Goal: Transaction & Acquisition: Purchase product/service

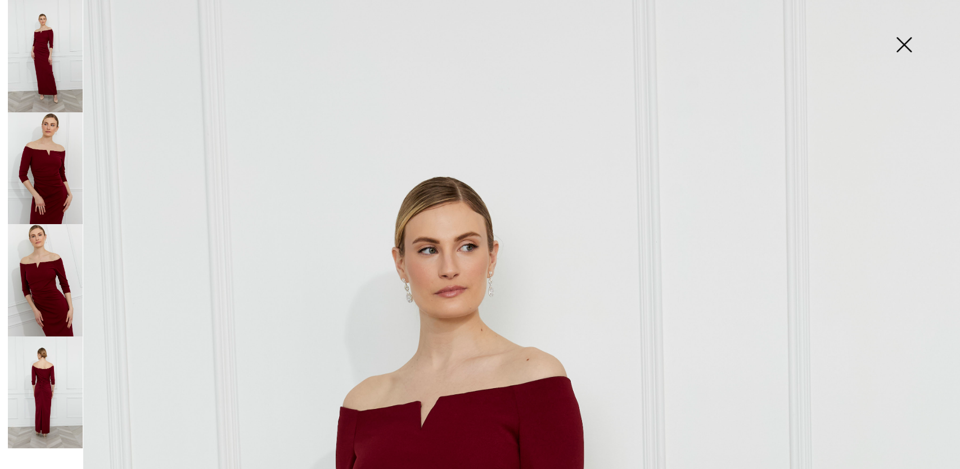
click at [901, 44] on img at bounding box center [903, 46] width 56 height 58
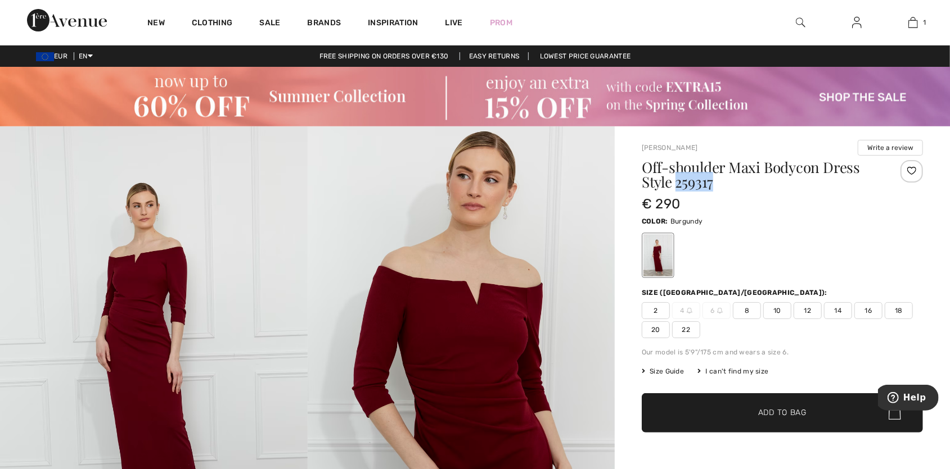
click at [797, 20] on img at bounding box center [801, 22] width 10 height 13
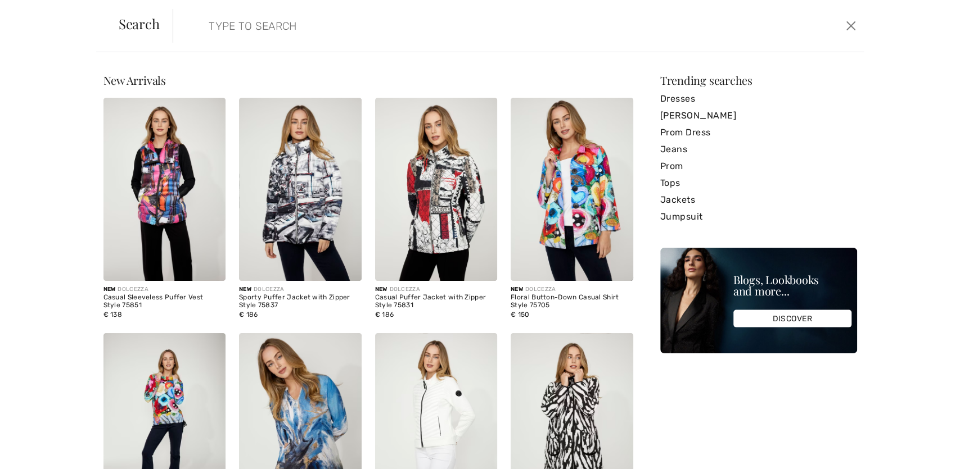
paste input "253909"
type input "253909"
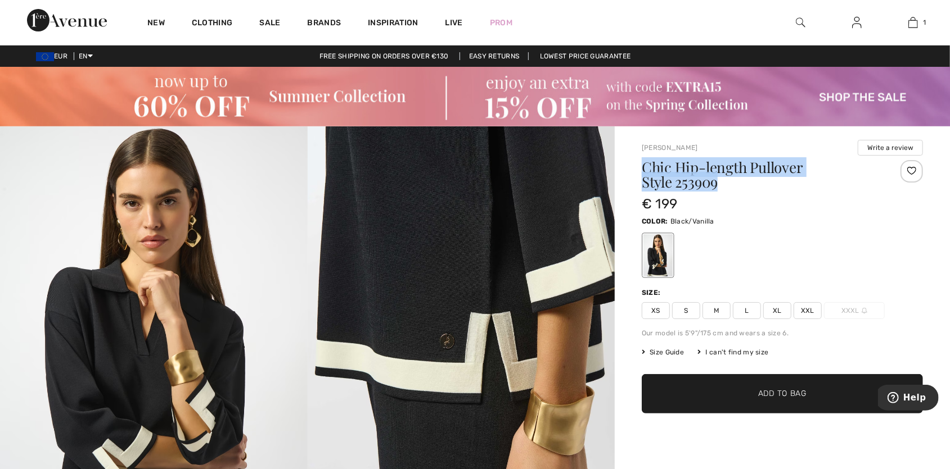
click at [644, 168] on h1 "Chic Hip-length Pullover Style 253909" at bounding box center [758, 174] width 234 height 29
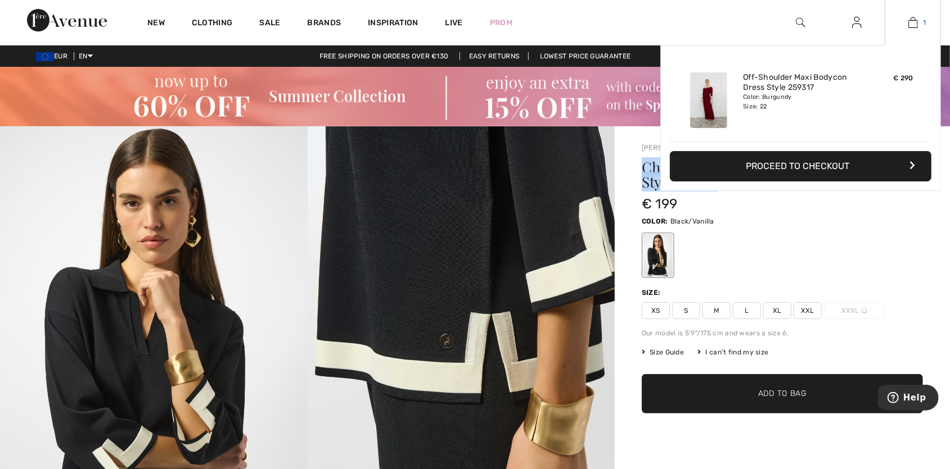
click at [910, 25] on img at bounding box center [913, 22] width 10 height 13
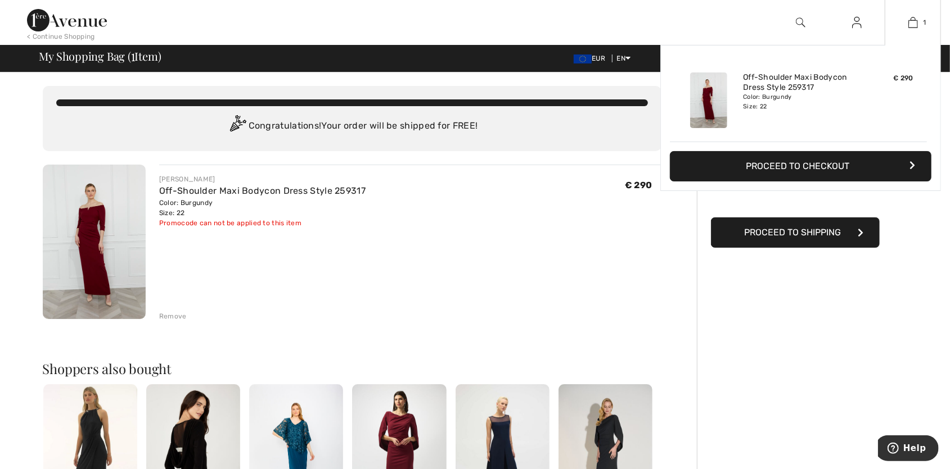
click at [842, 162] on button "Proceed to Checkout" at bounding box center [800, 166] width 261 height 30
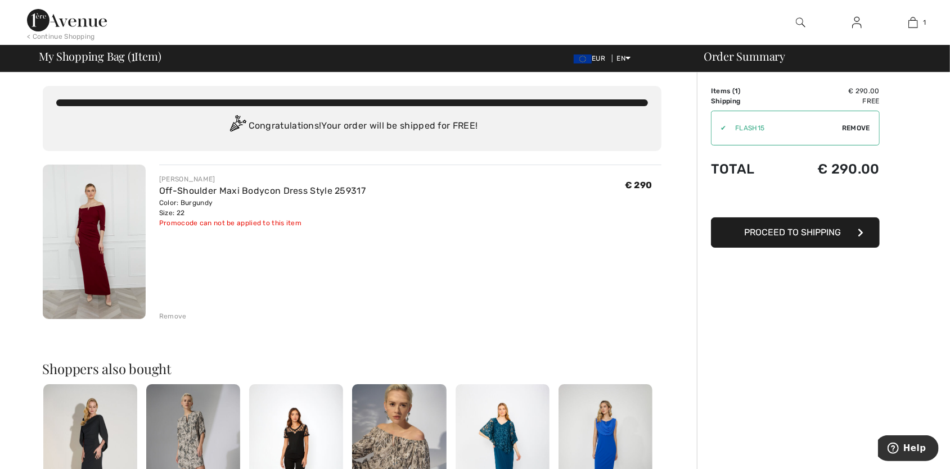
click at [763, 225] on button "Proceed to Shipping" at bounding box center [795, 233] width 169 height 30
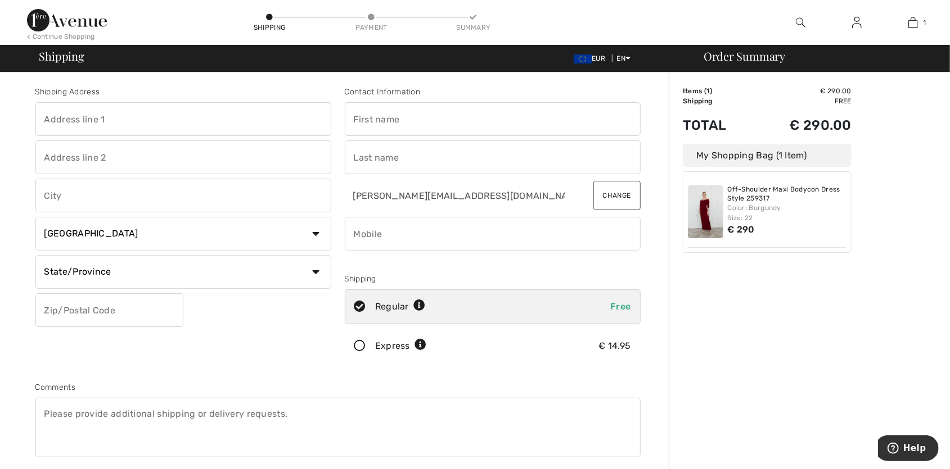
click at [35, 217] on select "Country [GEOGRAPHIC_DATA] [GEOGRAPHIC_DATA] [GEOGRAPHIC_DATA] [GEOGRAPHIC_DATA]…" at bounding box center [183, 234] width 296 height 34
select select "AT"
click option "[GEOGRAPHIC_DATA]" at bounding box center [0, 0] width 0 height 0
